Goal: Task Accomplishment & Management: Manage account settings

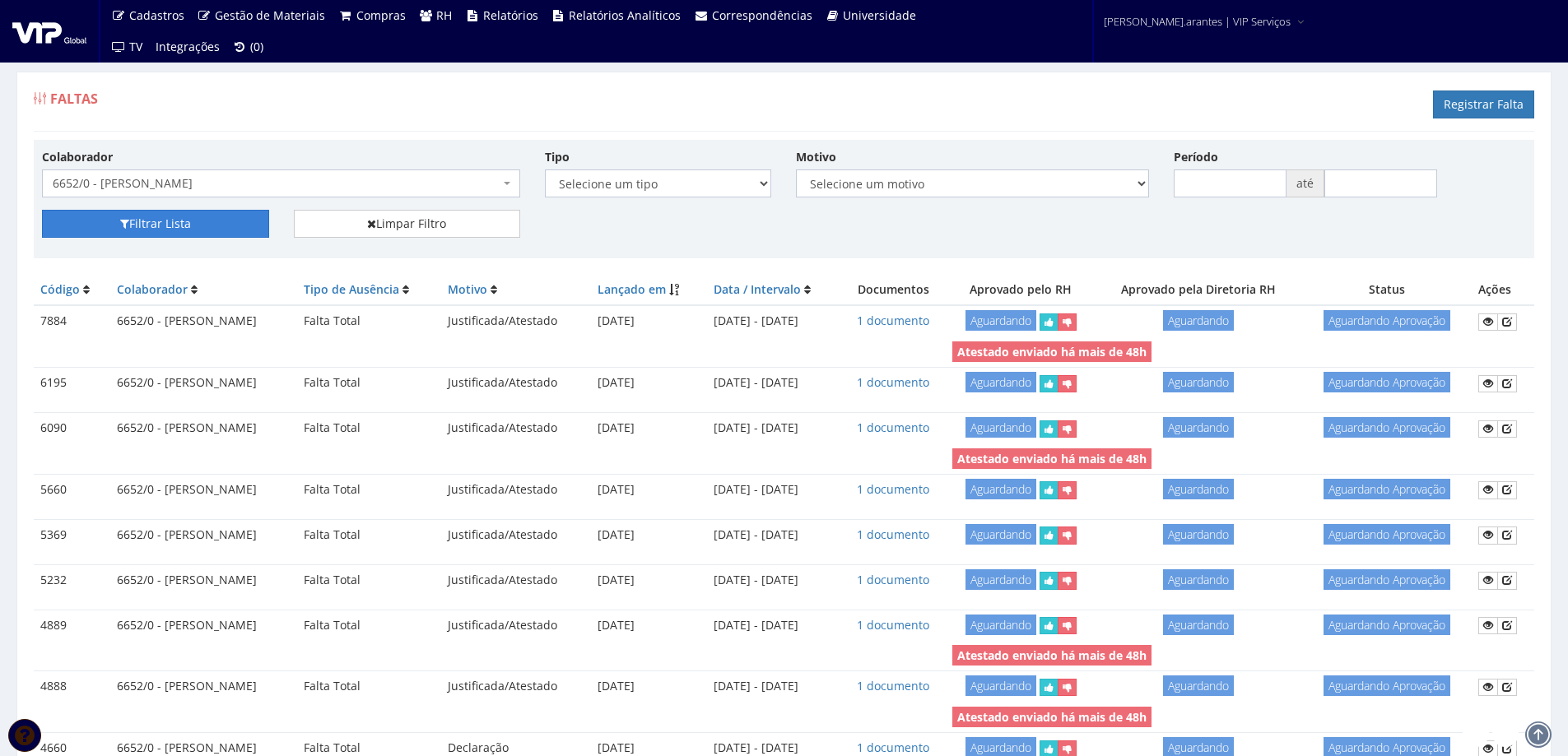
click at [181, 219] on button "Filtrar Lista" at bounding box center [156, 223] width 227 height 28
click at [1512, 322] on icon at bounding box center [1507, 322] width 10 height 12
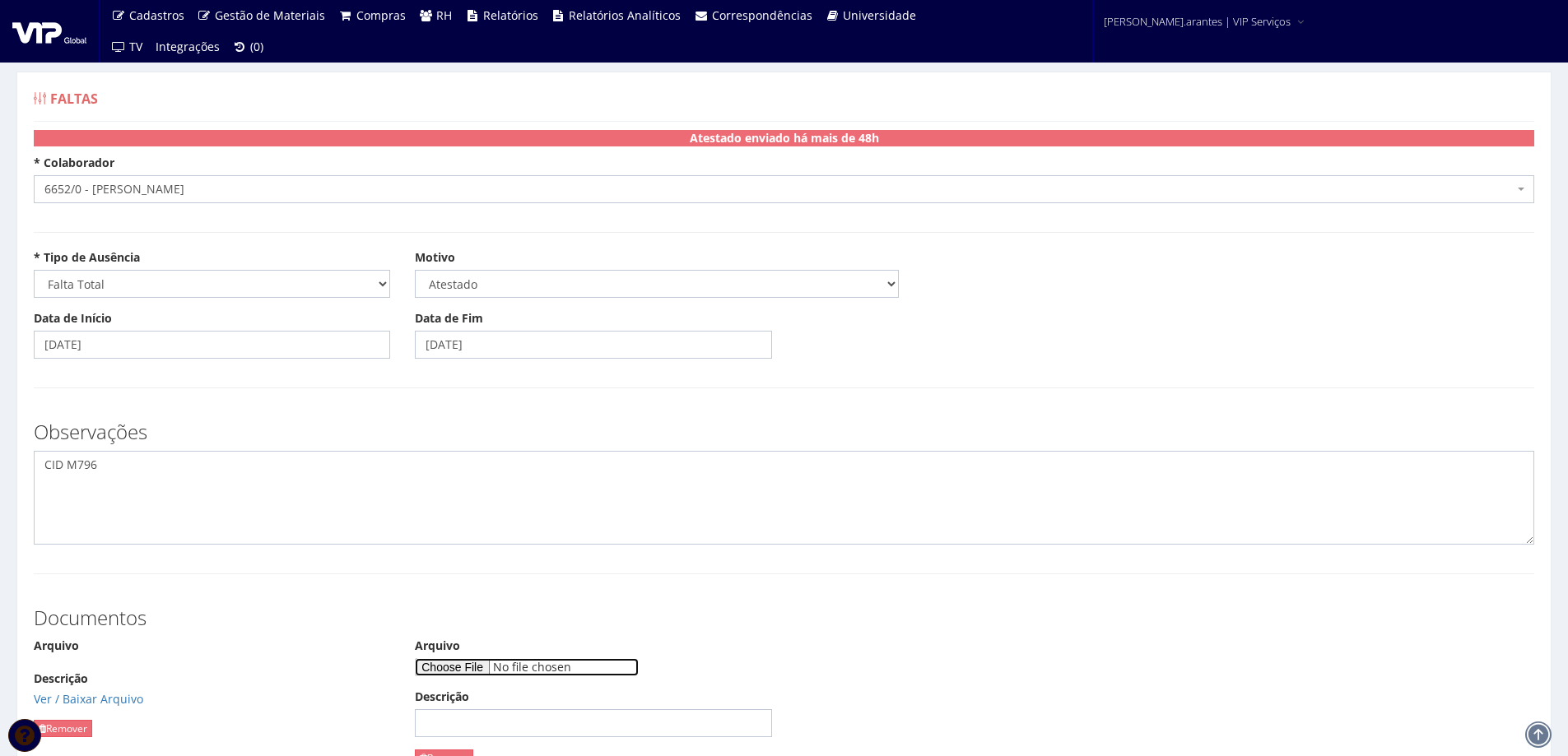
click at [472, 665] on input "Arquivo" at bounding box center [526, 668] width 224 height 18
type input "C:\fakepath\WhatsApp Image 2025-09-11 at 15.27.06.jpeg"
drag, startPoint x: 504, startPoint y: 345, endPoint x: 381, endPoint y: 338, distance: 123.2
click at [381, 338] on div "Data de Início 20/08/2024 Data de Fim 23/08/2024" at bounding box center [784, 340] width 1526 height 61
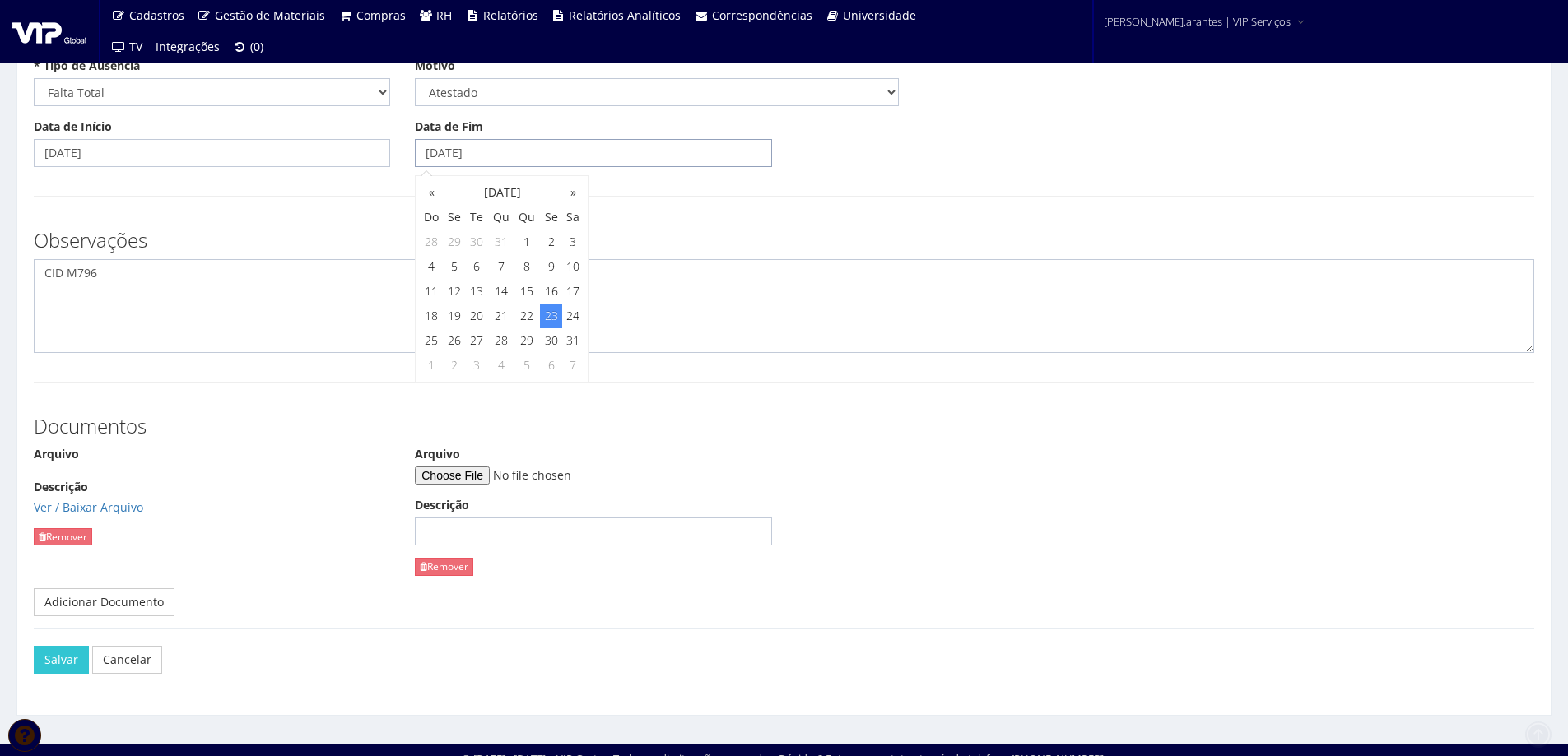
scroll to position [208, 0]
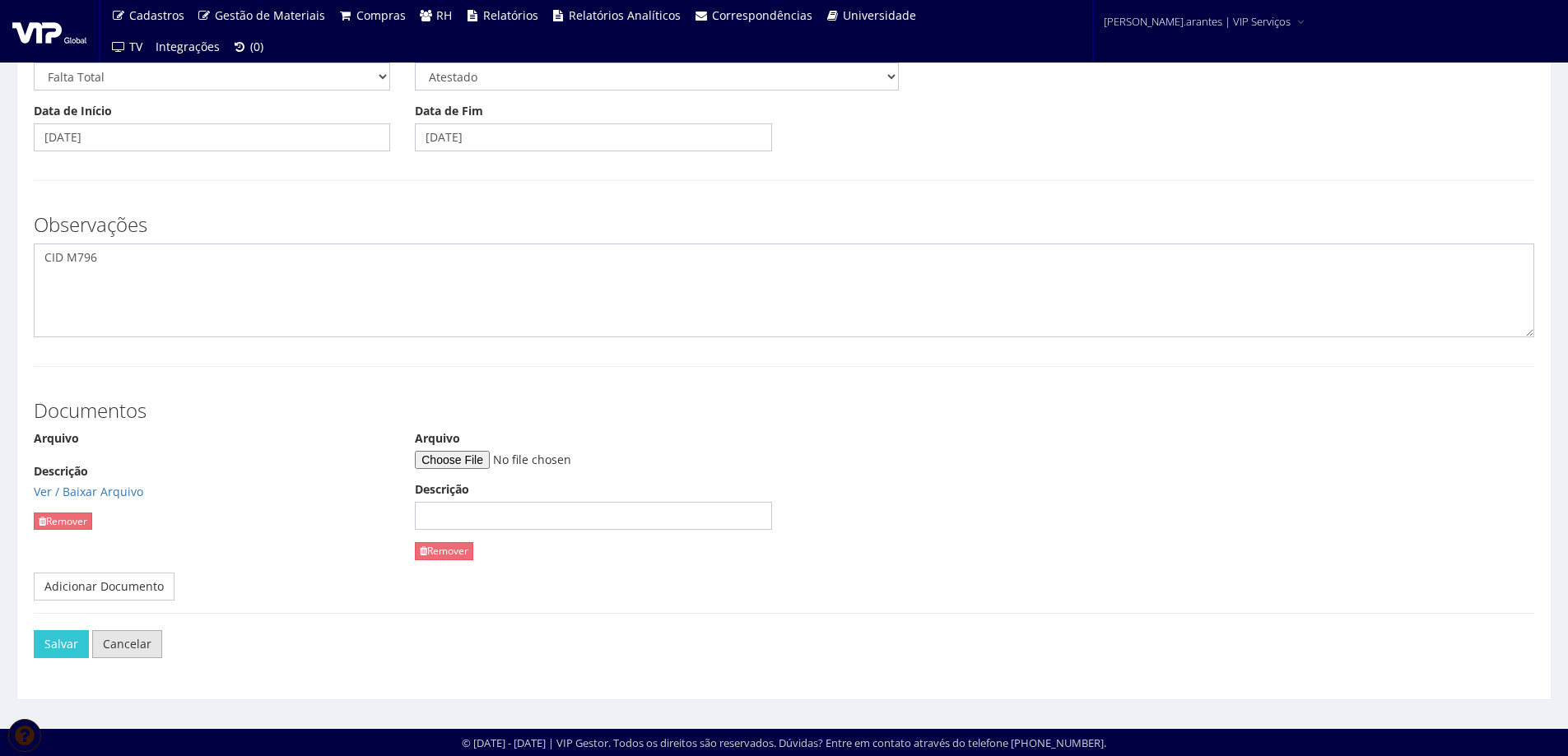
click at [141, 648] on link "Cancelar" at bounding box center [127, 643] width 70 height 28
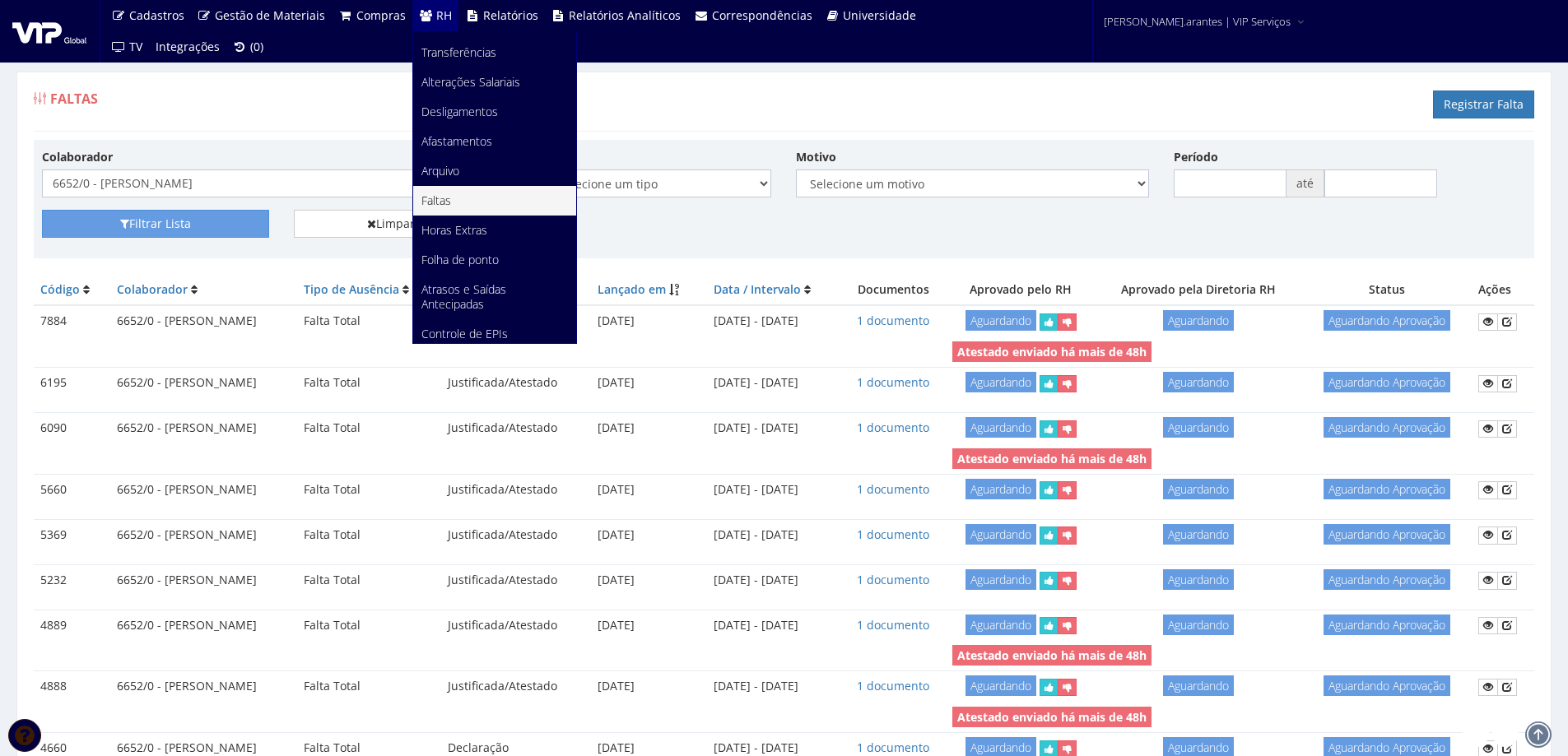
scroll to position [124, 0]
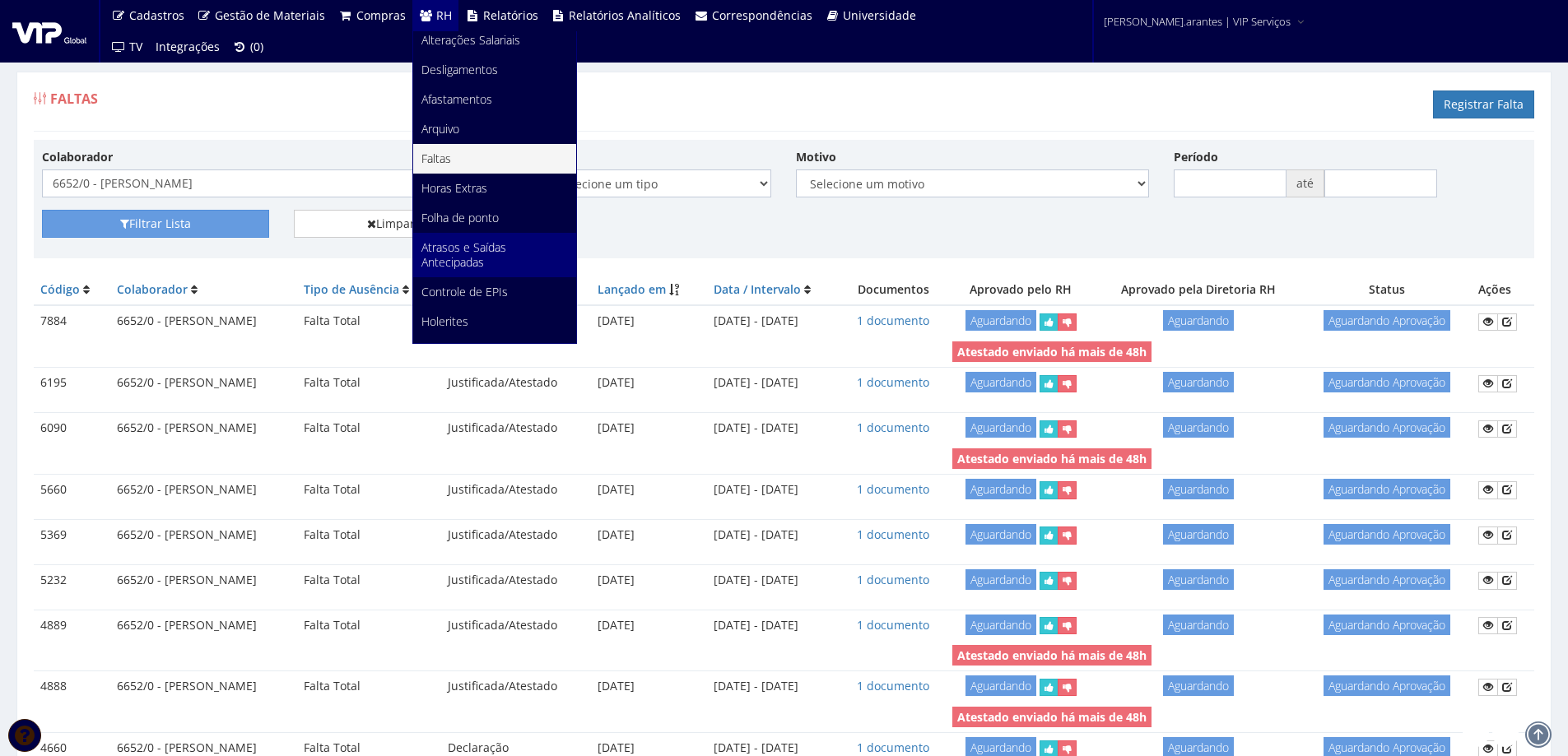
click at [455, 248] on span "Atrasos e Saídas Antecipadas" at bounding box center [464, 255] width 85 height 31
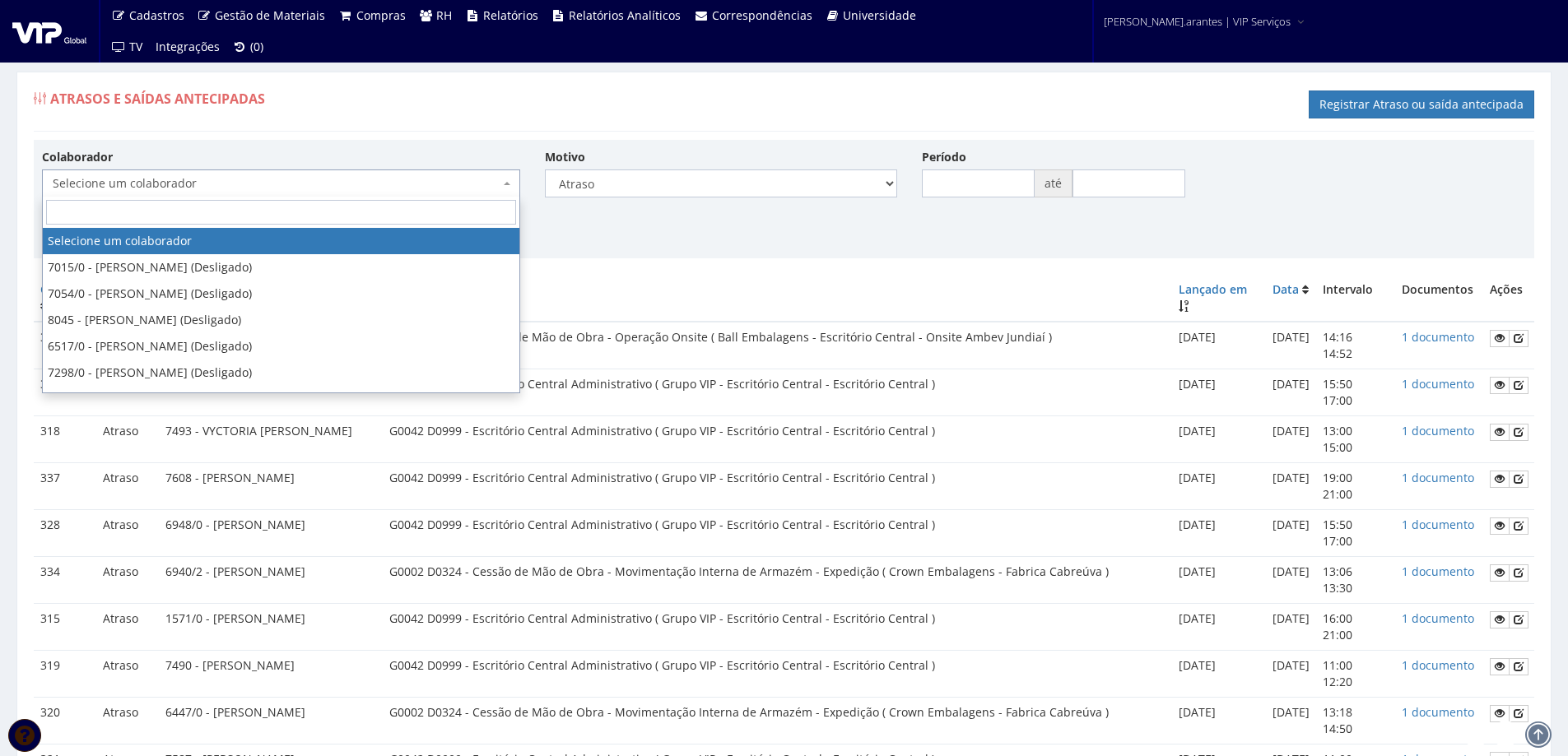
click at [262, 186] on span "Selecione um colaborador" at bounding box center [276, 183] width 447 height 16
type input "6652"
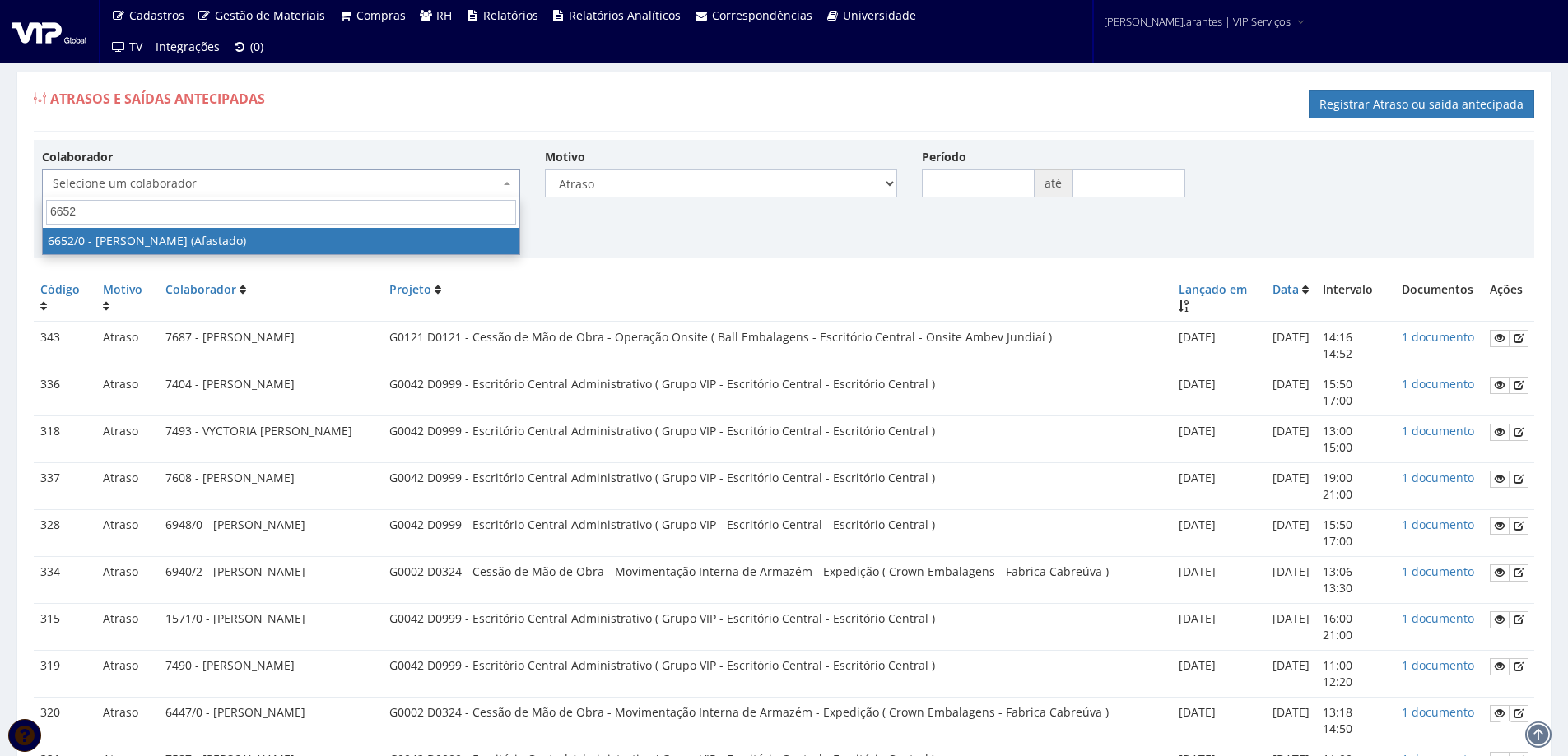
select select "135"
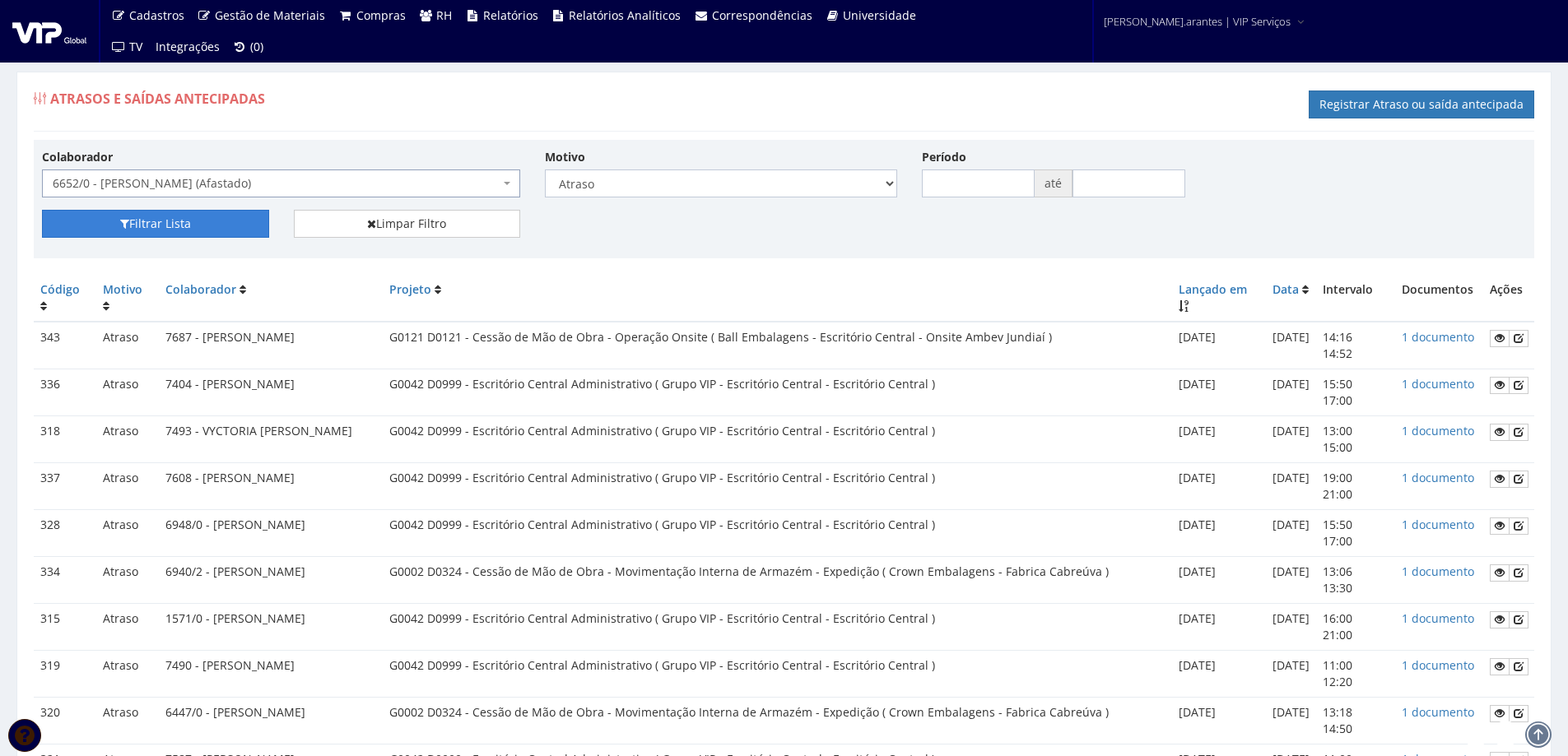
click at [191, 234] on button "Filtrar Lista" at bounding box center [156, 223] width 227 height 28
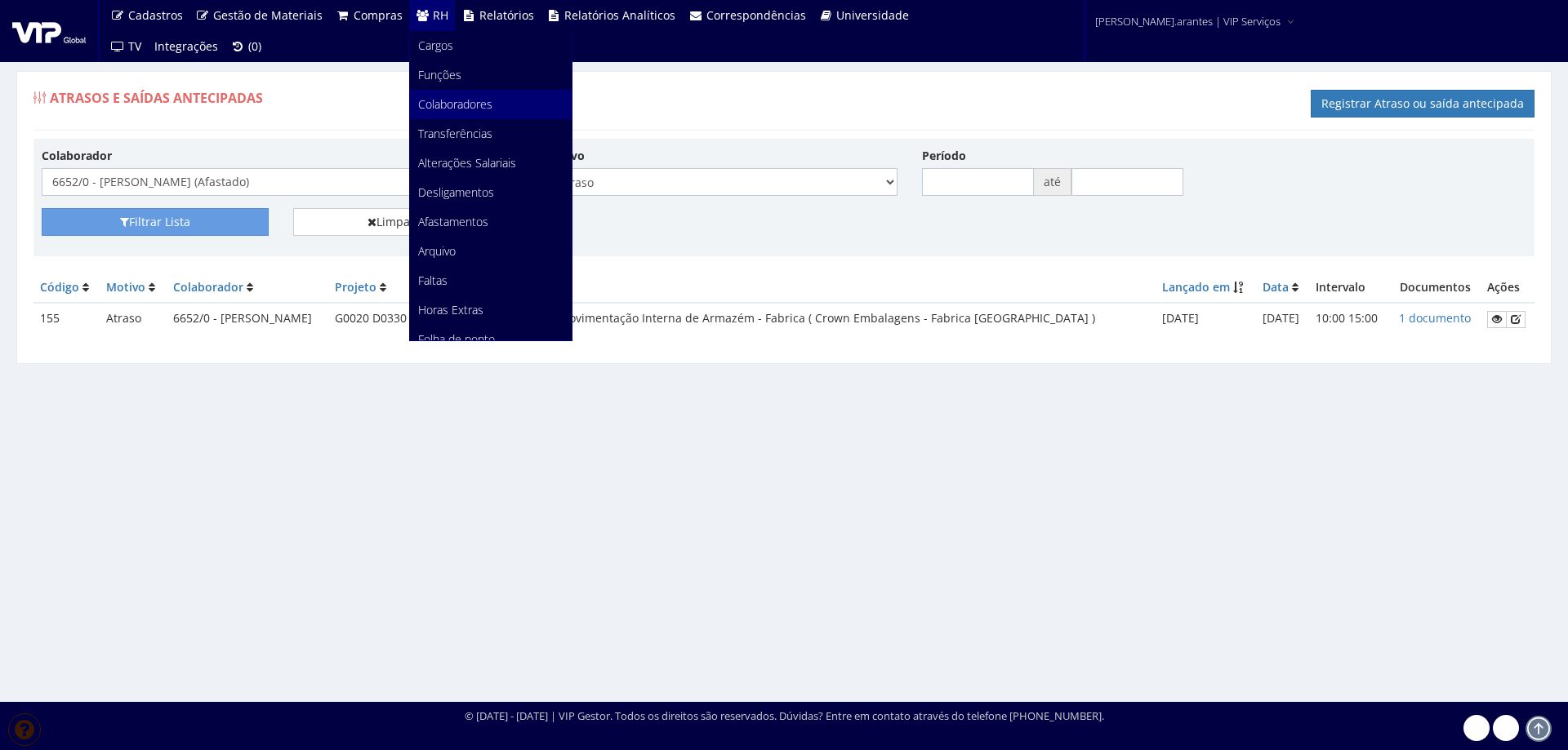
click at [442, 115] on link "Colaboradores" at bounding box center [491, 104] width 161 height 30
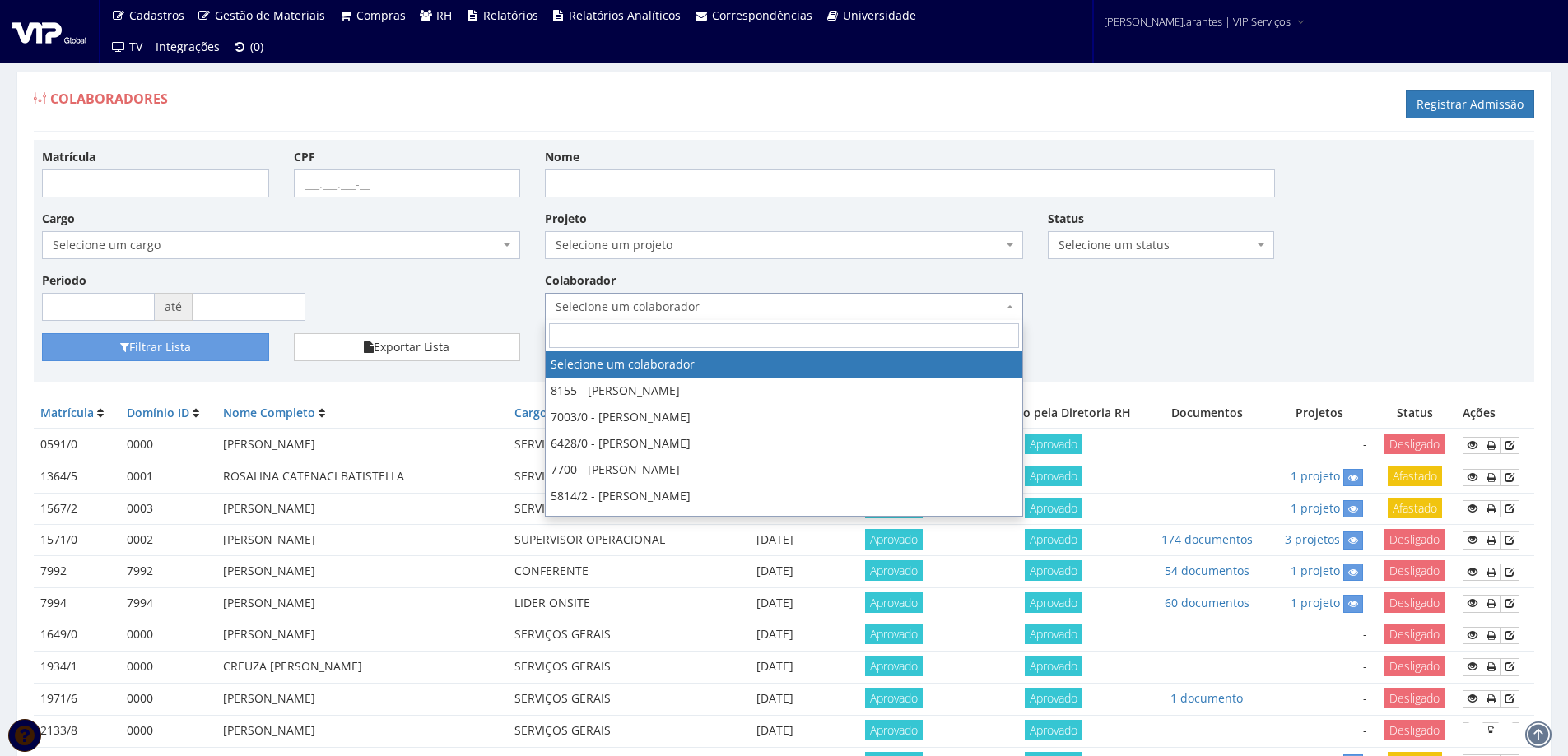
click at [613, 304] on span "Selecione um colaborador" at bounding box center [779, 307] width 447 height 16
type input "m"
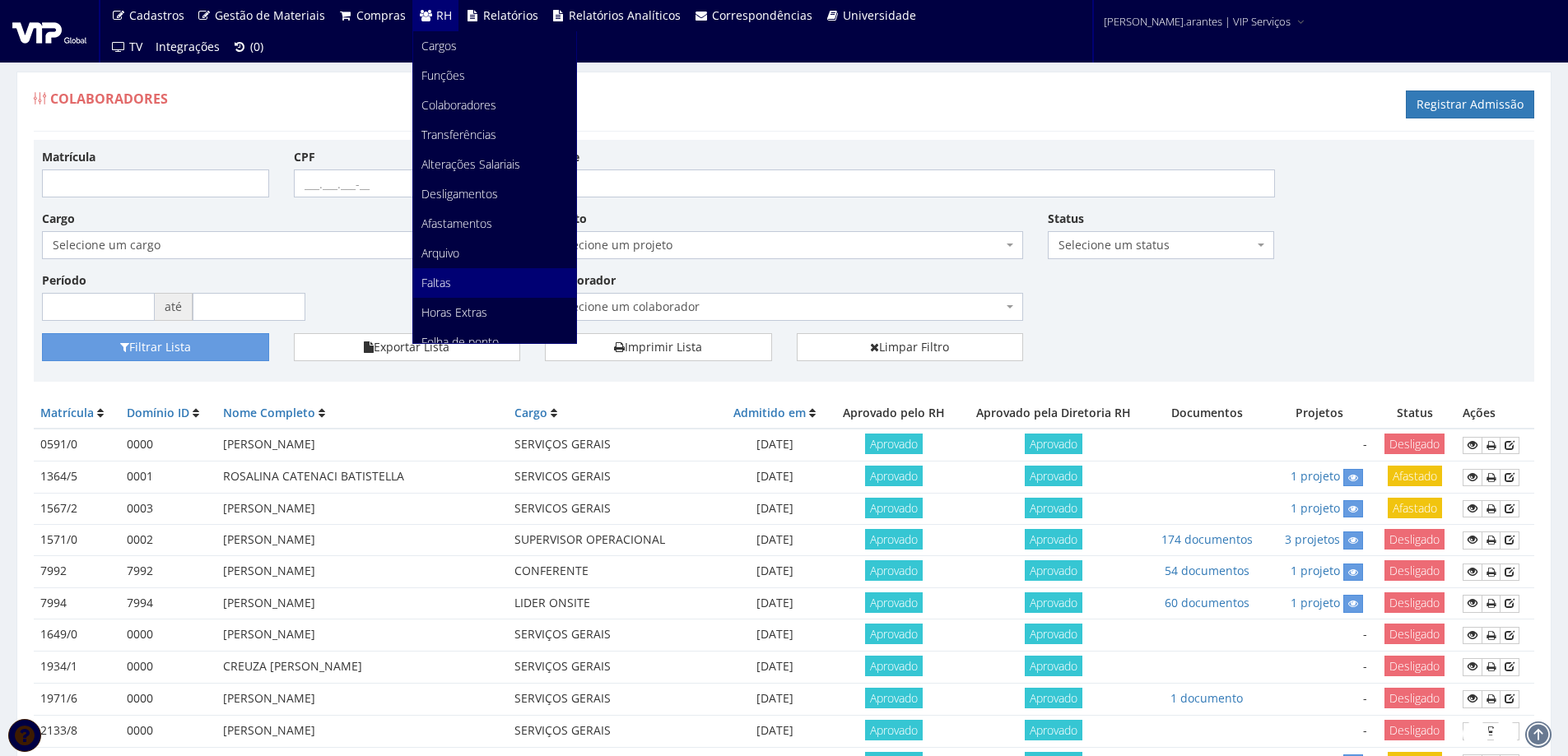
click at [438, 282] on span "Faltas" at bounding box center [436, 283] width 30 height 15
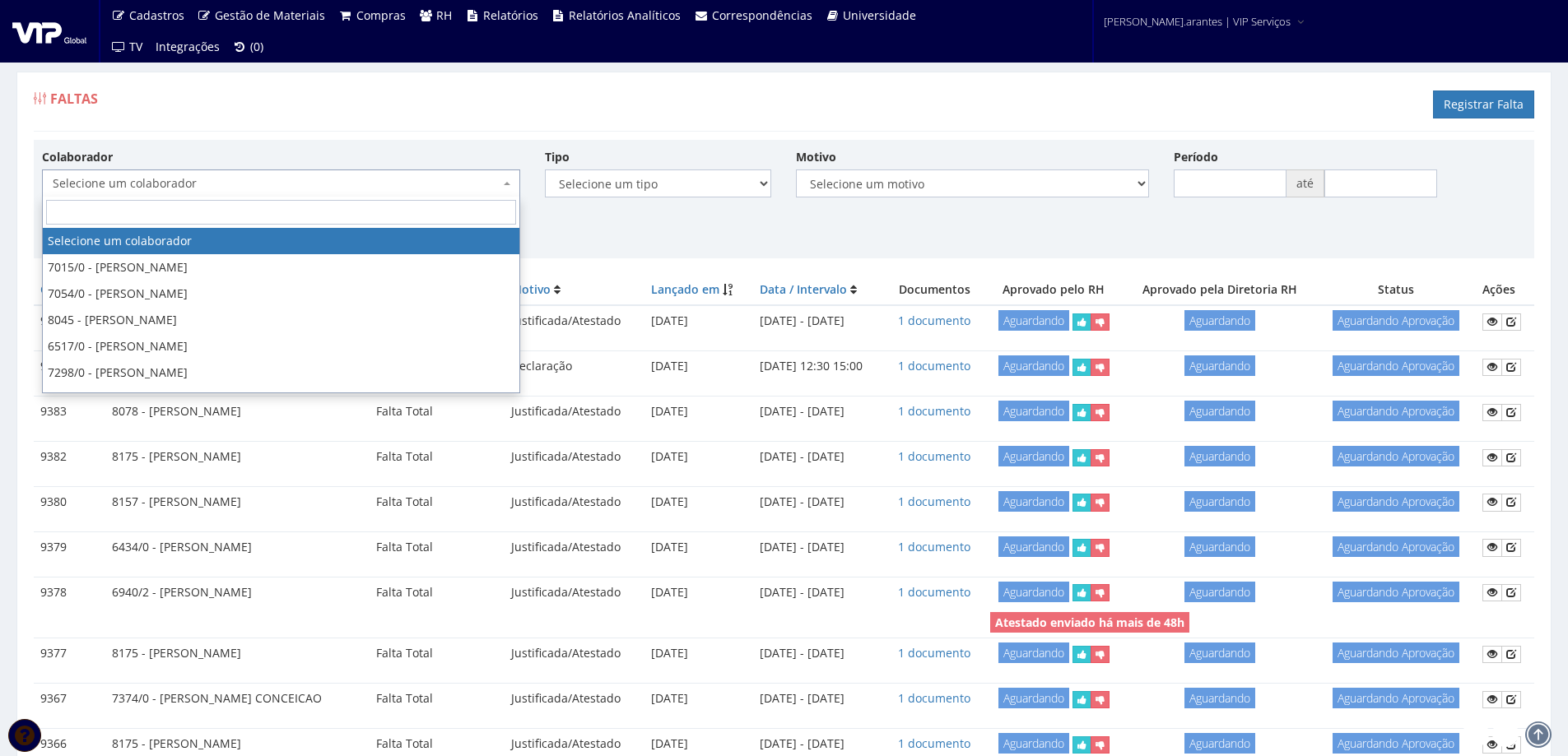
click at [253, 190] on span "Selecione um colaborador" at bounding box center [276, 183] width 447 height 16
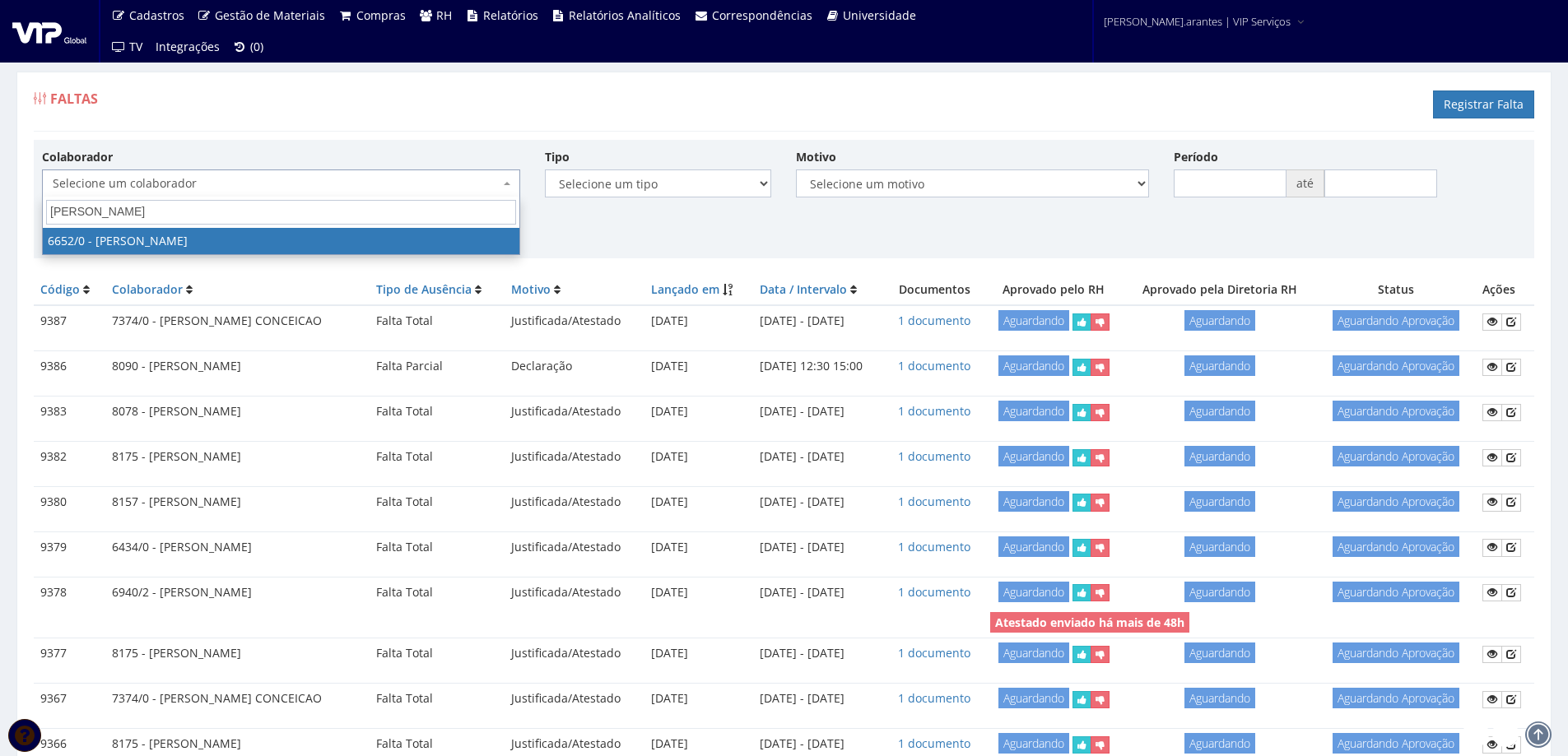
type input "[PERSON_NAME]"
select select "135"
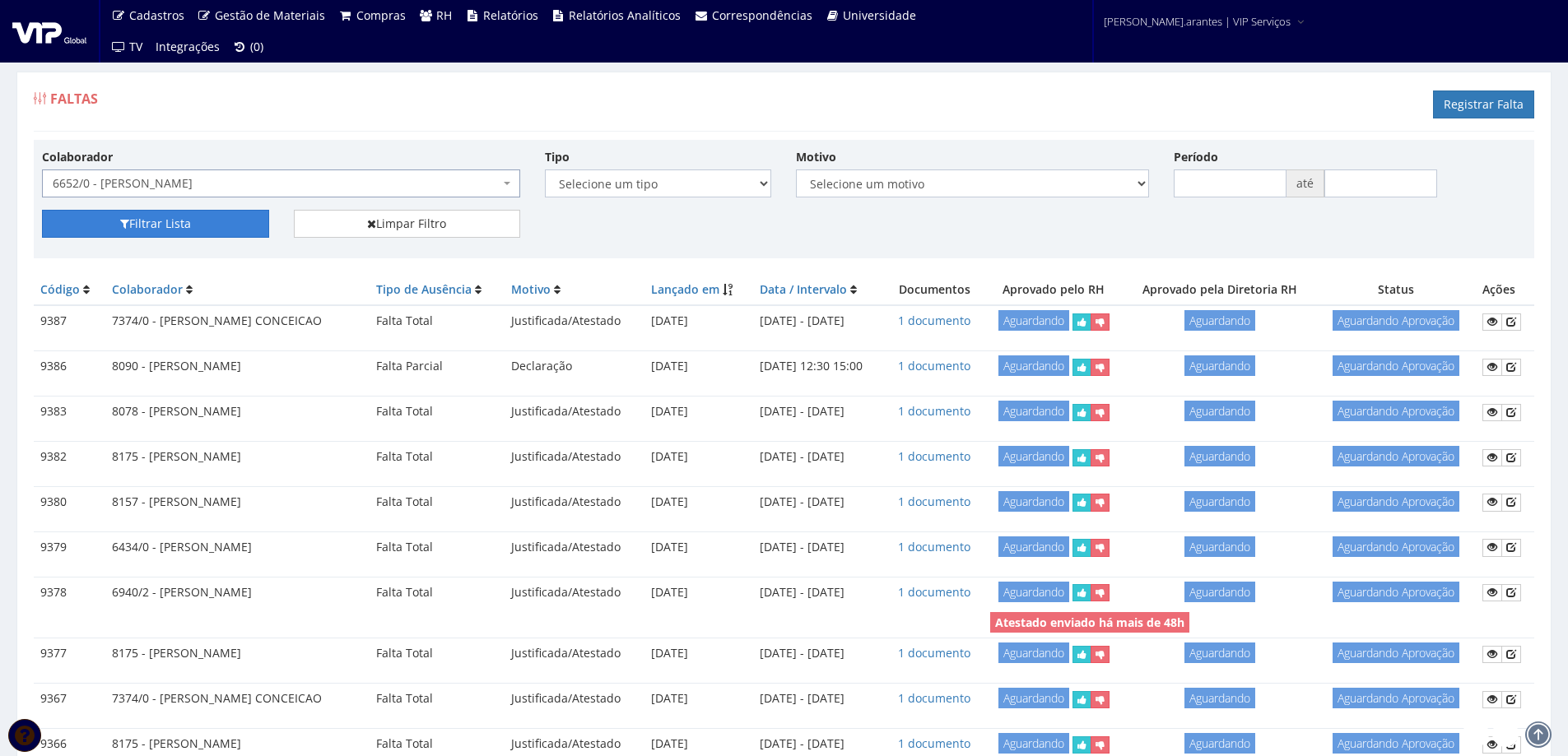
click at [174, 220] on button "Filtrar Lista" at bounding box center [156, 223] width 227 height 28
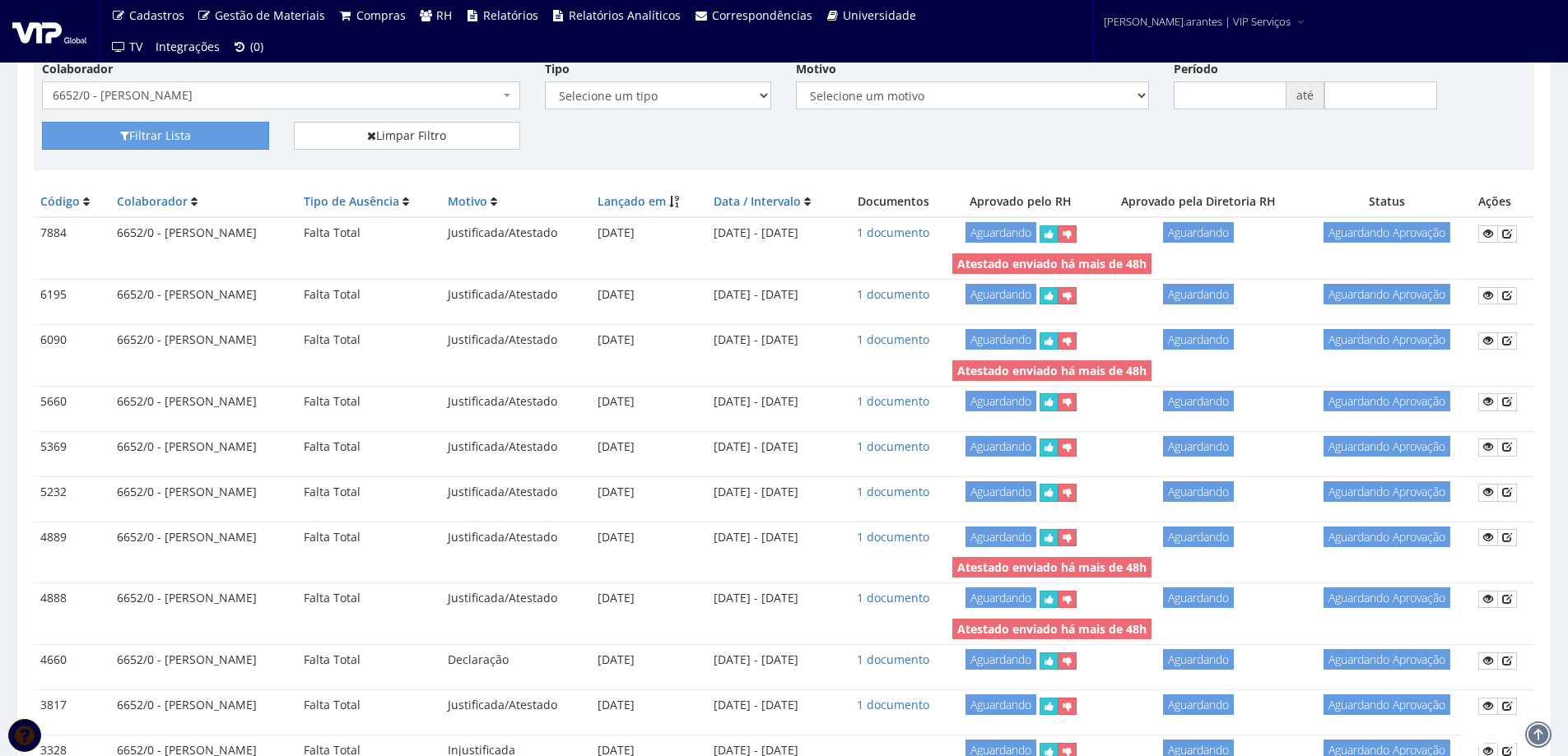
scroll to position [83, 0]
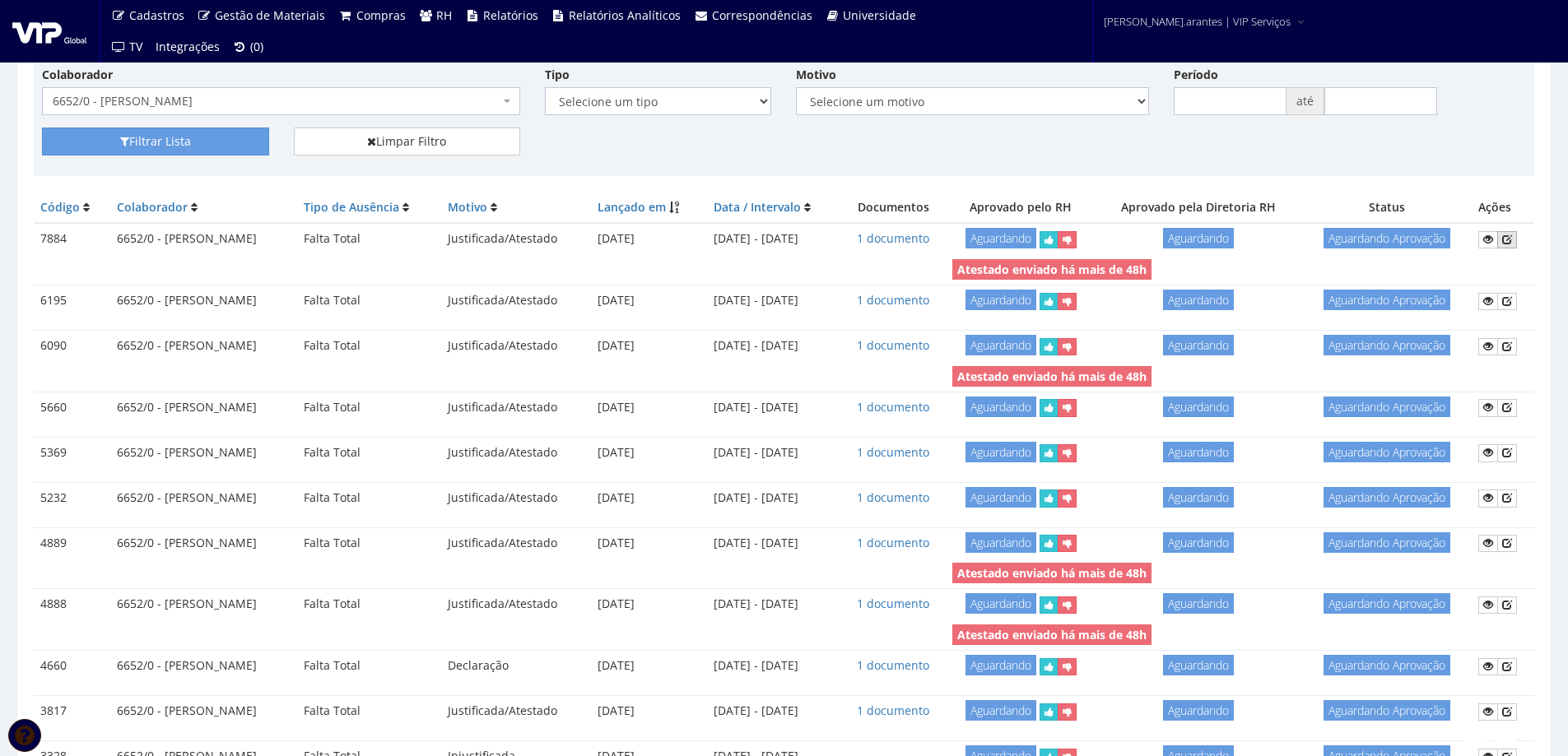
click at [1512, 239] on icon at bounding box center [1507, 239] width 10 height 12
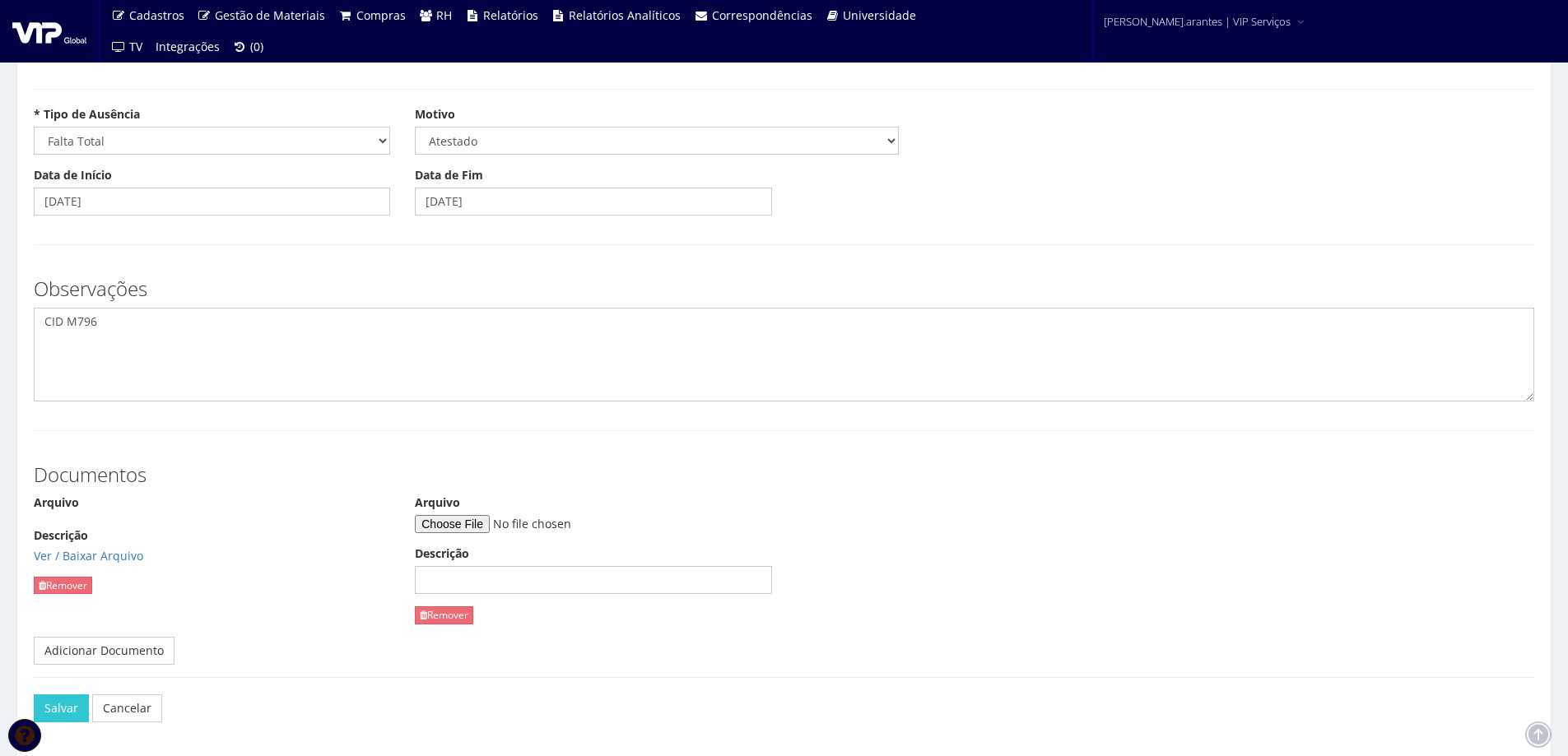
scroll to position [164, 0]
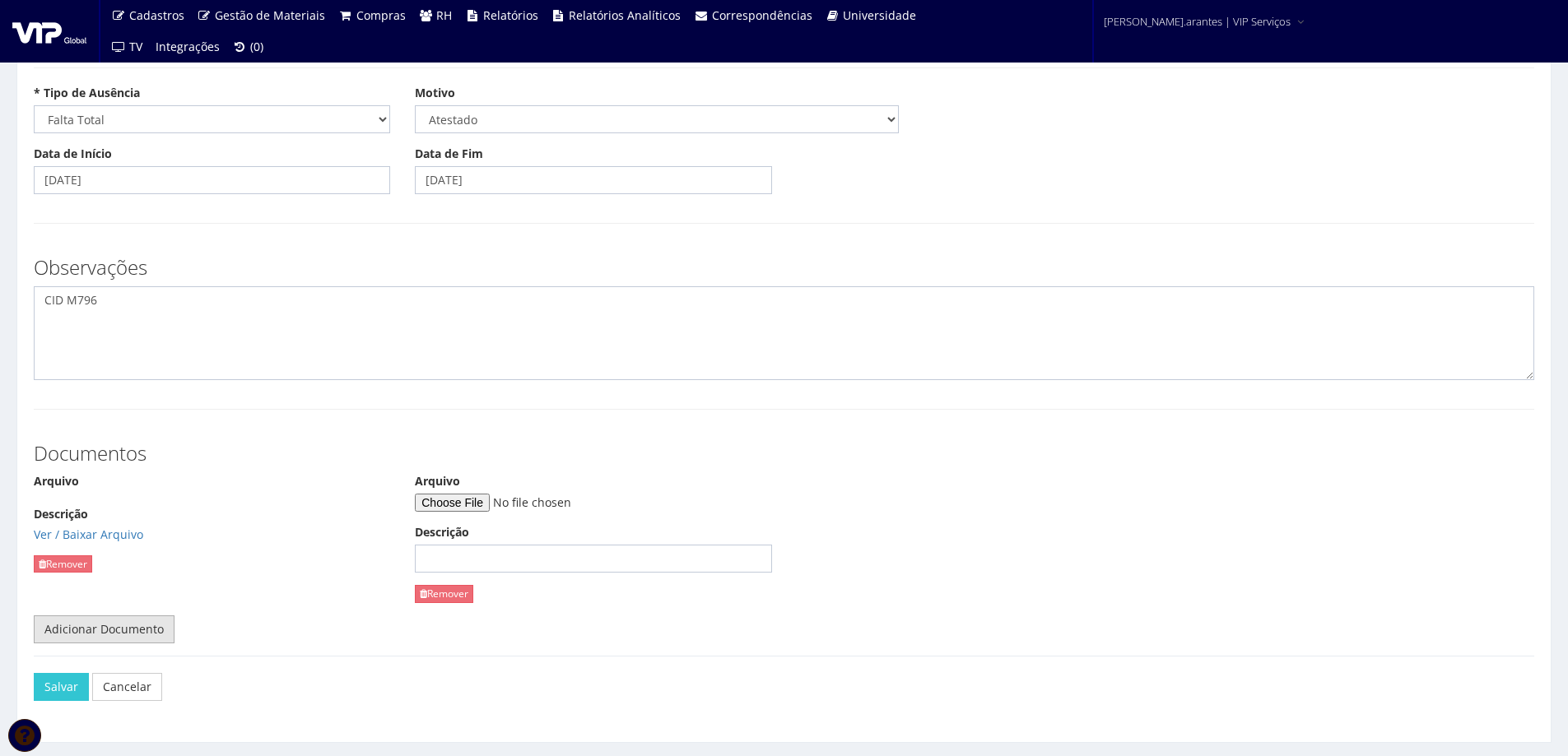
click at [139, 629] on link "Adicionar Documento" at bounding box center [104, 629] width 140 height 28
click at [832, 602] on div "Arquivo Descrição Remover" at bounding box center [975, 544] width 381 height 142
click at [829, 594] on link "Remover" at bounding box center [825, 593] width 59 height 17
click at [476, 504] on input "Arquivo" at bounding box center [526, 502] width 224 height 18
type input "C:\fakepath\WhatsApp Image [DATE] 15.27.06.jpeg"
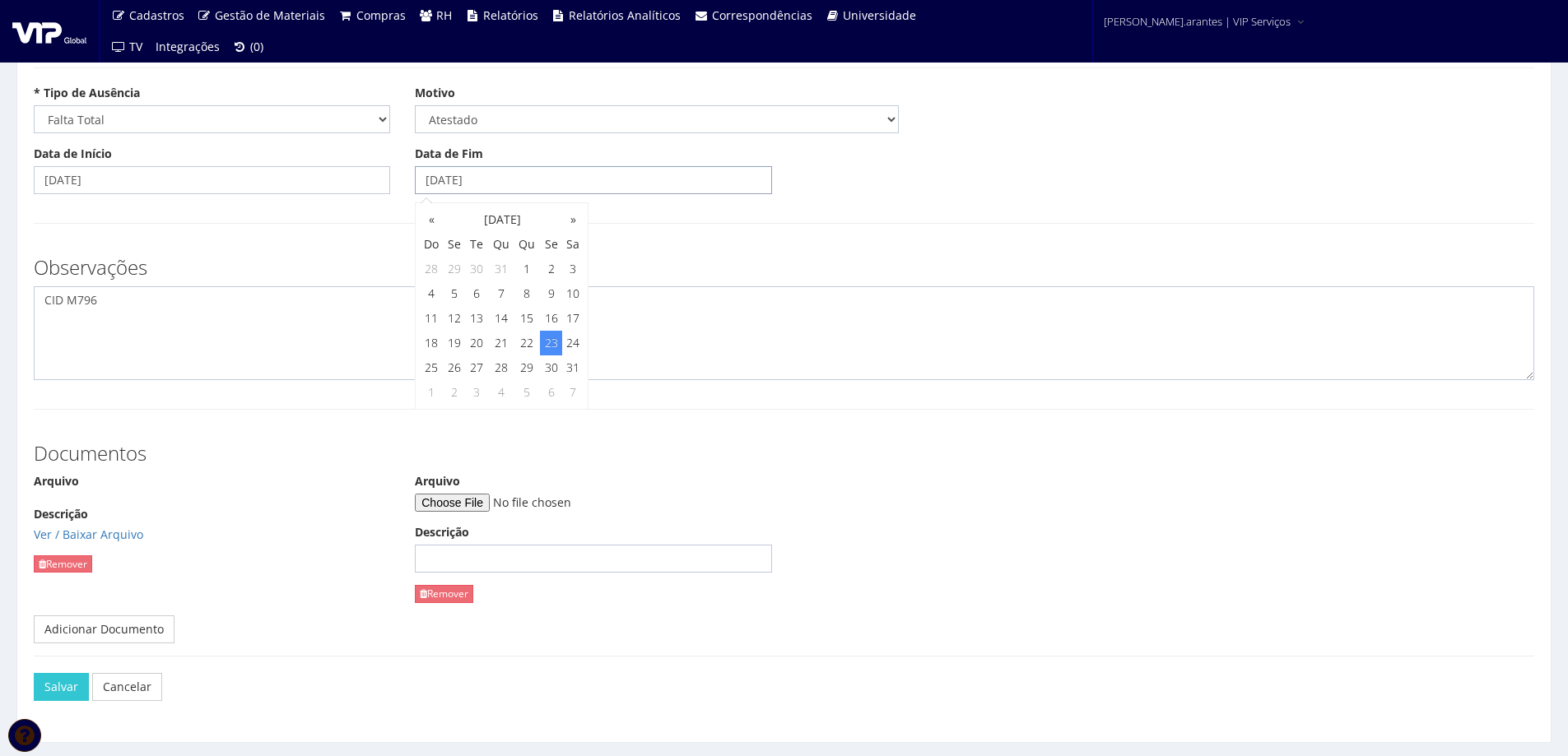
drag, startPoint x: 501, startPoint y: 177, endPoint x: 293, endPoint y: 174, distance: 208.0
click at [293, 174] on div "Data de Início [DATE] Data de Fim [DATE]" at bounding box center [784, 175] width 1526 height 61
type input "[DATE]"
click at [272, 245] on div "Observações CID M796" at bounding box center [784, 310] width 1526 height 139
click at [68, 687] on button "Salvar" at bounding box center [61, 687] width 55 height 28
